Goal: Task Accomplishment & Management: Manage account settings

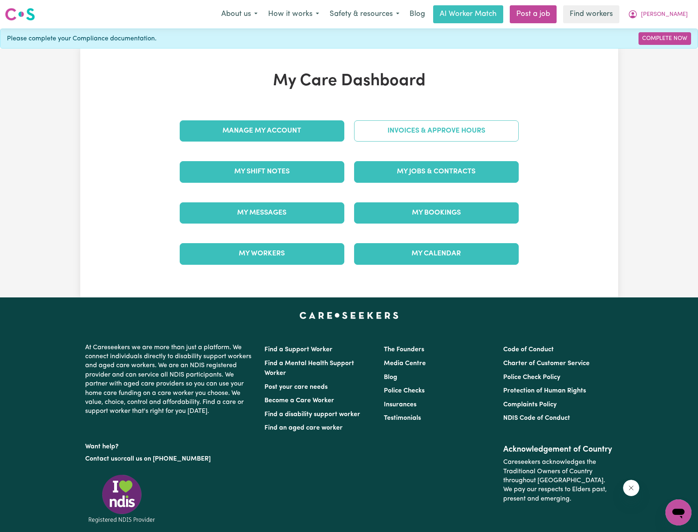
click at [402, 136] on link "Invoices & Approve Hours" at bounding box center [436, 130] width 165 height 21
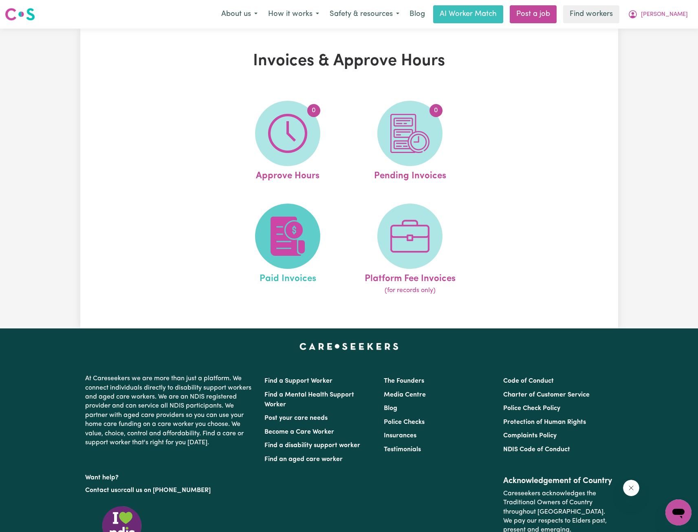
click at [294, 207] on span at bounding box center [287, 235] width 65 height 65
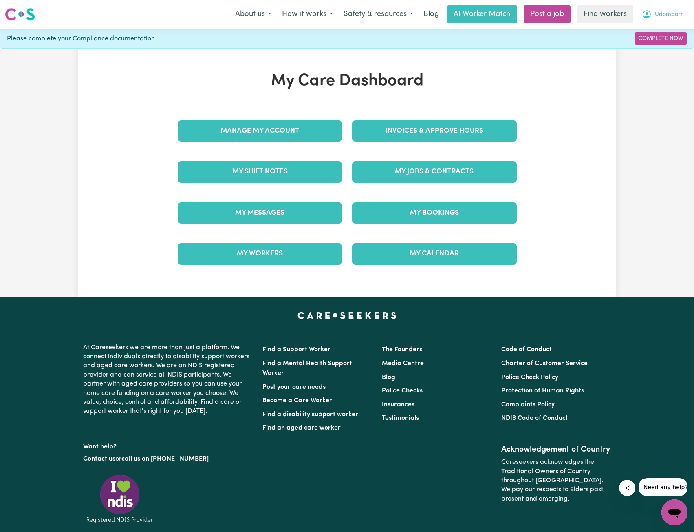
click at [658, 14] on span "Udomporn" at bounding box center [669, 14] width 29 height 9
drag, startPoint x: 657, startPoint y: 21, endPoint x: 645, endPoint y: 44, distance: 25.3
click at [645, 44] on link "Logout" at bounding box center [657, 46] width 64 height 15
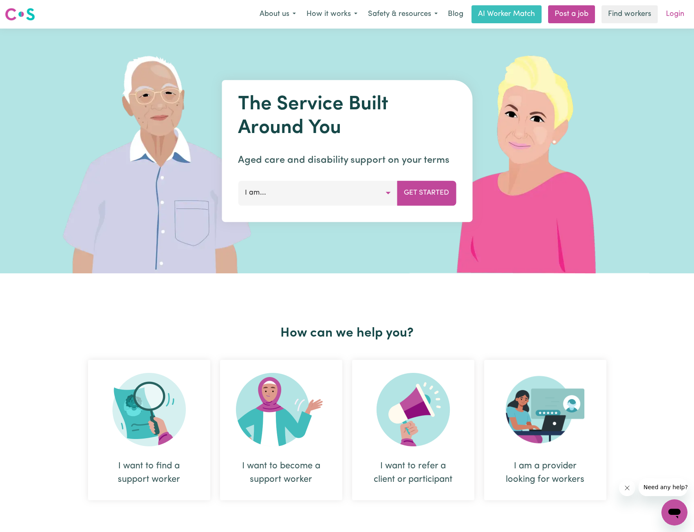
click at [667, 11] on link "Login" at bounding box center [675, 14] width 28 height 18
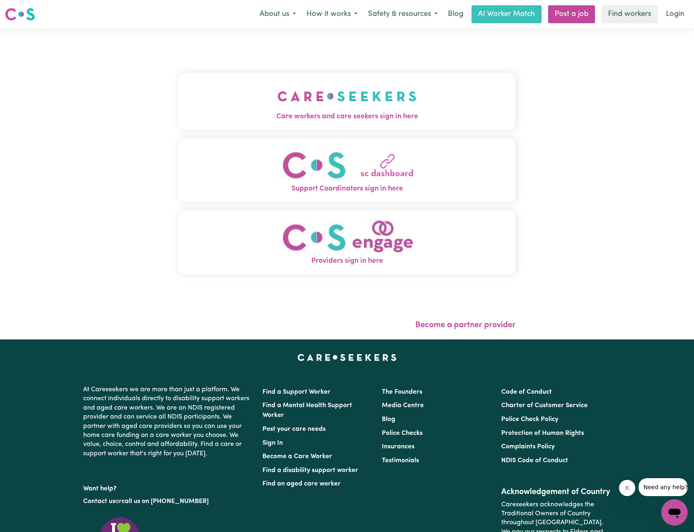
click at [179, 97] on button "Care workers and care seekers sign in here" at bounding box center [348, 101] width 338 height 57
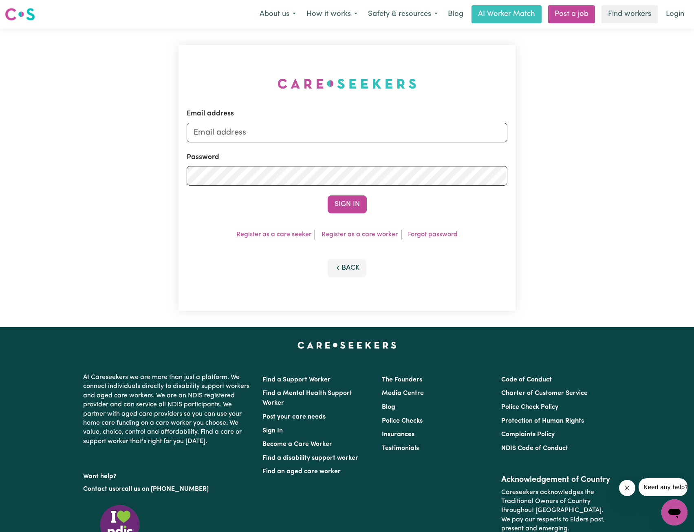
click at [327, 120] on div "Email address" at bounding box center [347, 124] width 321 height 33
click at [313, 143] on form "Email address Password Sign In" at bounding box center [347, 160] width 321 height 105
click at [316, 131] on input "Email address" at bounding box center [347, 133] width 321 height 20
drag, startPoint x: 236, startPoint y: 133, endPoint x: 380, endPoint y: 155, distance: 145.6
click at [380, 155] on form "Email address superuser~ethan@careseekers.com.au Password Sign In" at bounding box center [347, 160] width 321 height 105
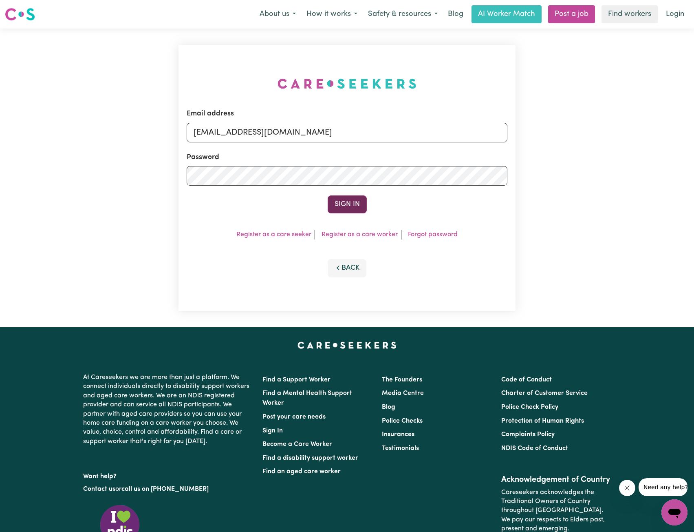
type input "superuser~NoahSerrano@careseekers.com.au"
click at [344, 202] on button "Sign In" at bounding box center [347, 204] width 39 height 18
